Goal: Transaction & Acquisition: Purchase product/service

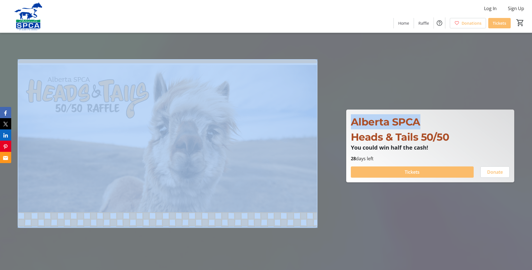
drag, startPoint x: 532, startPoint y: 49, endPoint x: 538, endPoint y: 68, distance: 20.6
click at [443, 60] on div at bounding box center [266, 135] width 532 height 270
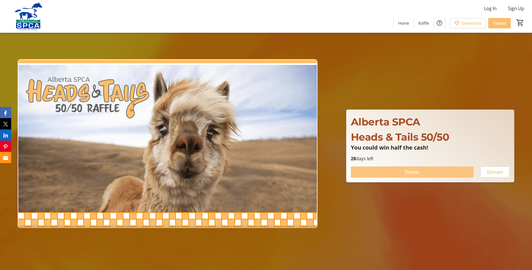
click at [399, 174] on span at bounding box center [412, 171] width 123 height 13
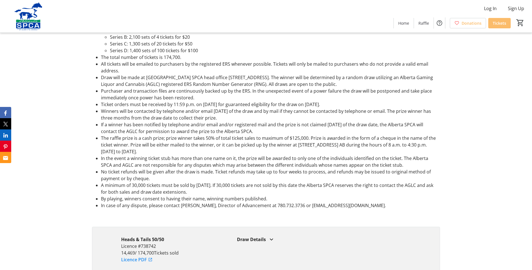
scroll to position [1014, 0]
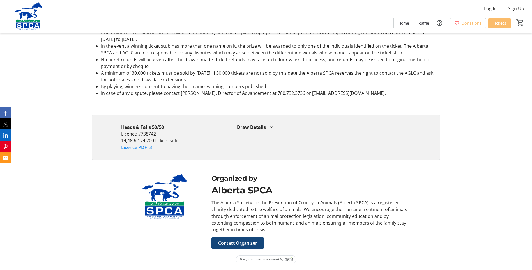
click at [128, 147] on link "Licence PDF" at bounding box center [136, 147] width 31 height 7
